Goal: Navigation & Orientation: Find specific page/section

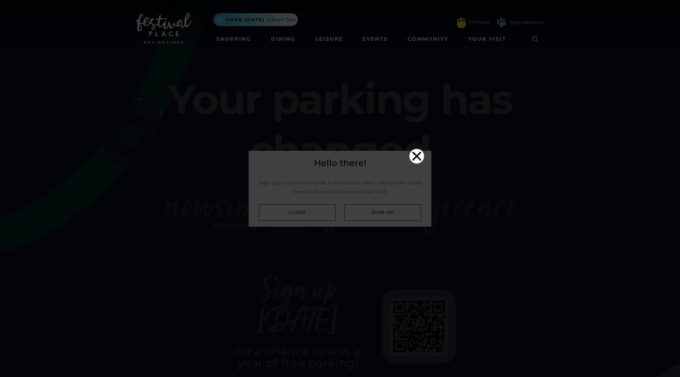
click at [304, 217] on video "Your browser does not support the video tag." at bounding box center [340, 186] width 183 height 91
click at [416, 152] on icon "Close" at bounding box center [416, 156] width 9 height 9
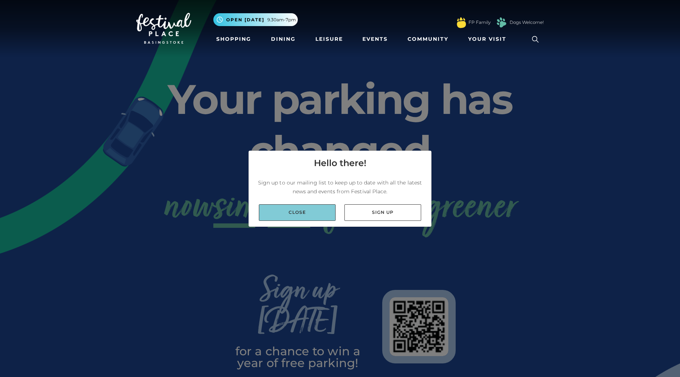
click at [316, 214] on link "Close" at bounding box center [297, 212] width 77 height 17
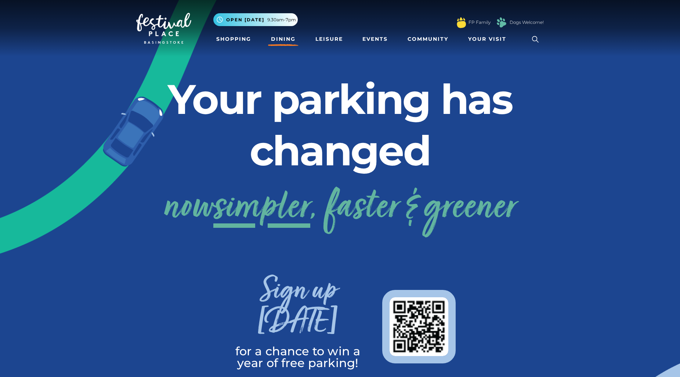
click at [281, 41] on link "Dining" at bounding box center [283, 39] width 30 height 14
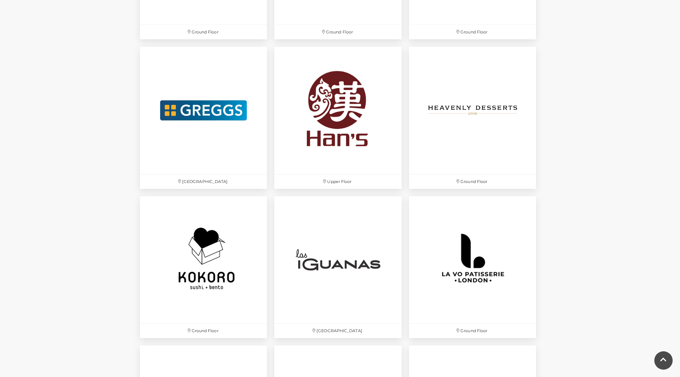
scroll to position [1487, 0]
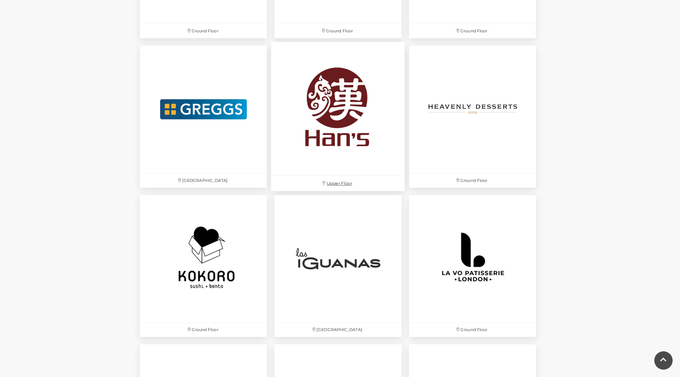
click at [343, 87] on img at bounding box center [338, 109] width 134 height 134
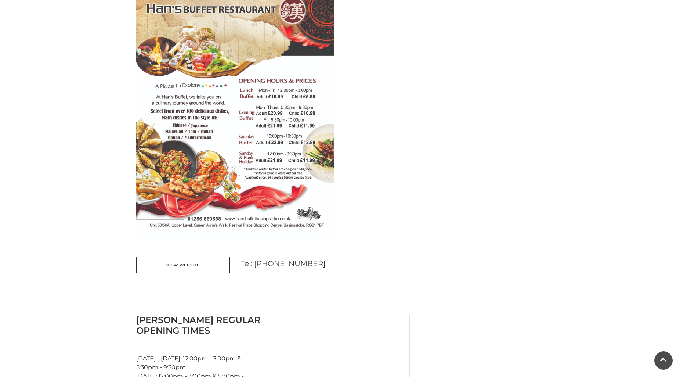
scroll to position [384, 0]
click at [184, 266] on link "View Website" at bounding box center [183, 264] width 94 height 17
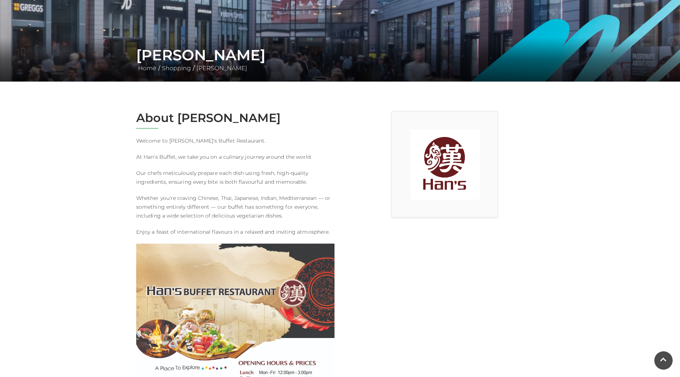
scroll to position [0, 0]
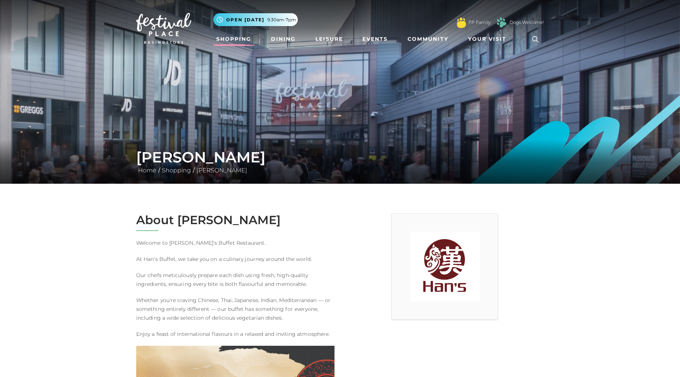
click at [241, 40] on link "Shopping" at bounding box center [233, 39] width 41 height 14
